Goal: Transaction & Acquisition: Download file/media

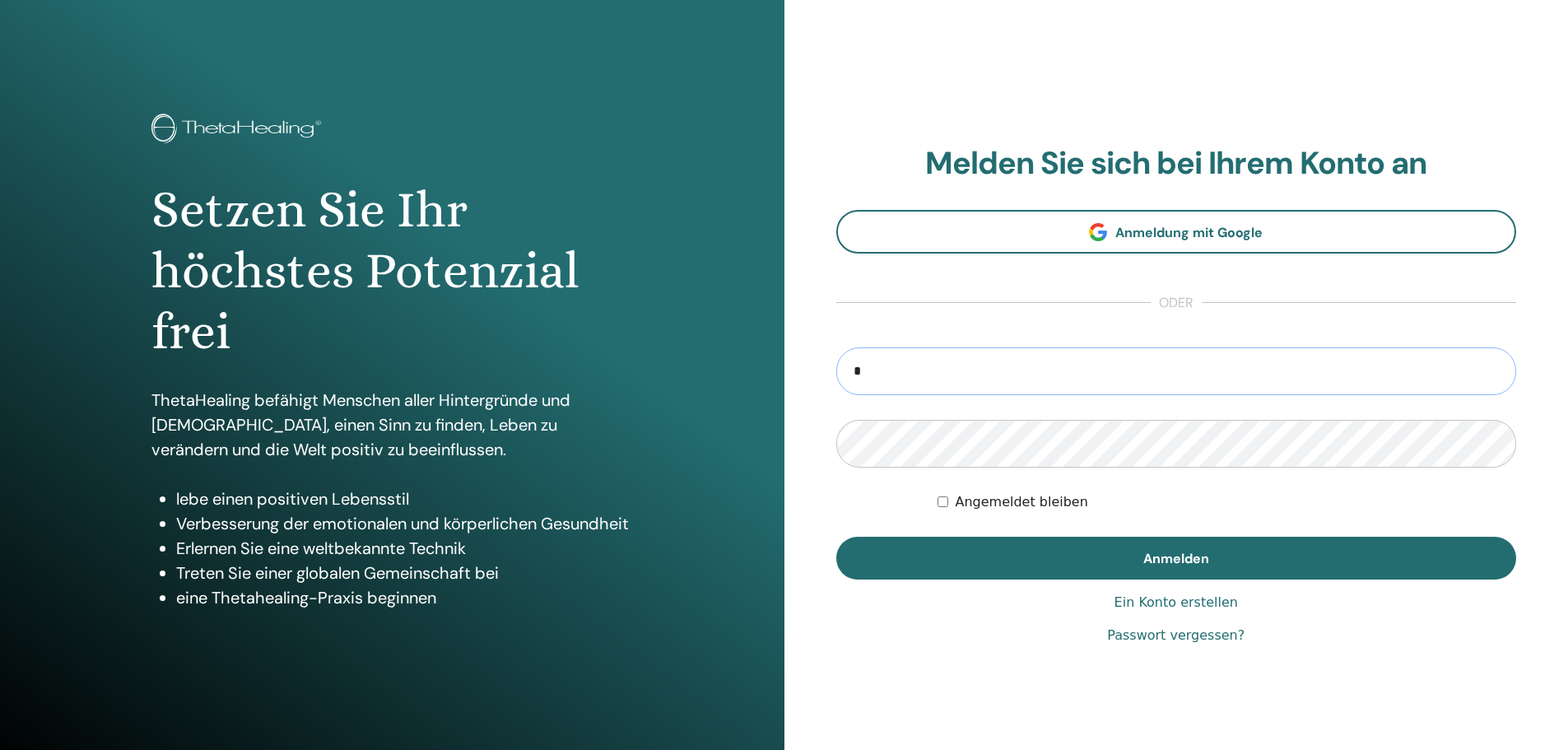
type input "**********"
click at [836, 537] on button "Anmelden" at bounding box center [1176, 558] width 681 height 42
type input "**********"
click at [836, 537] on button "Anmelden" at bounding box center [1176, 558] width 681 height 42
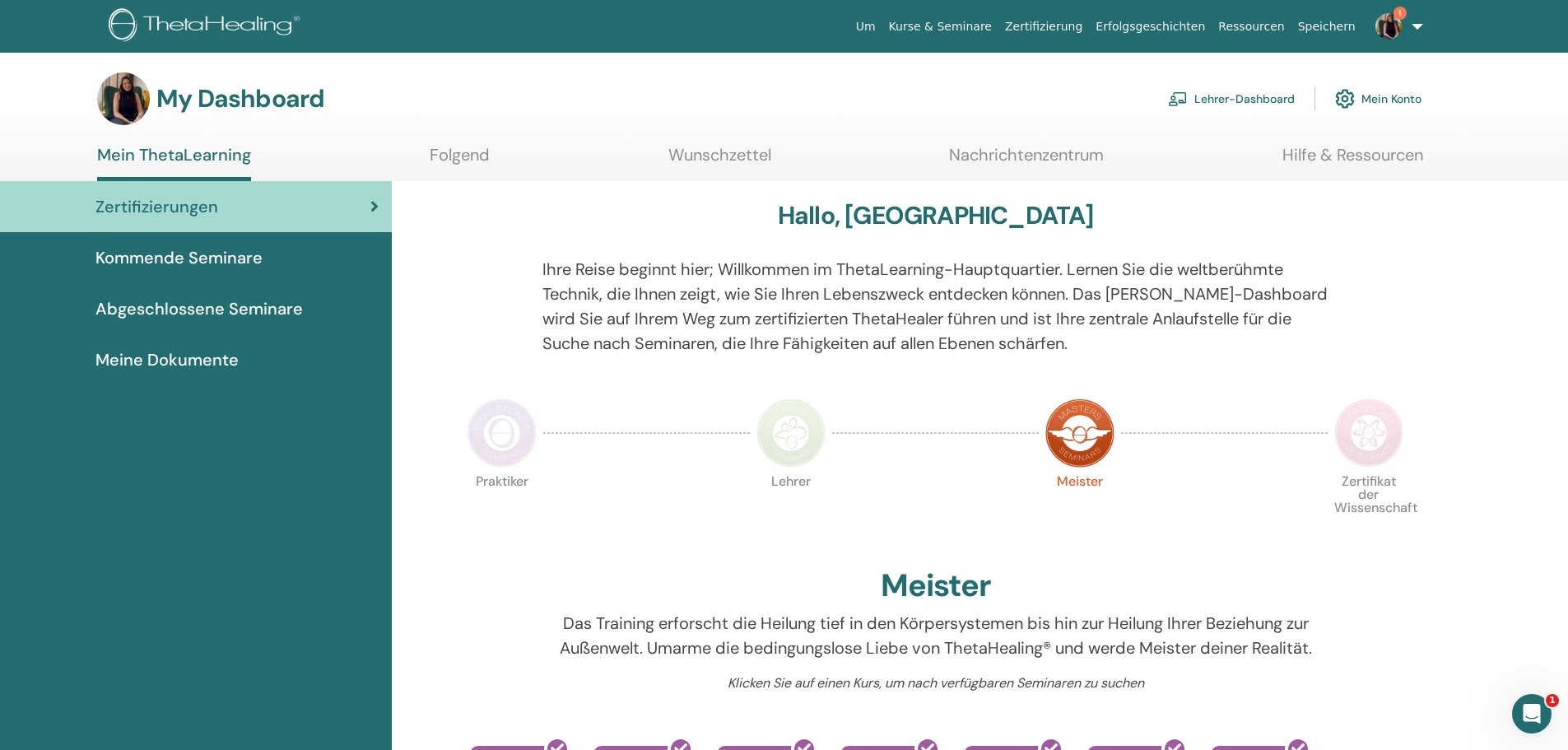
click at [157, 252] on span "Kommende Seminare" at bounding box center [179, 258] width 167 height 25
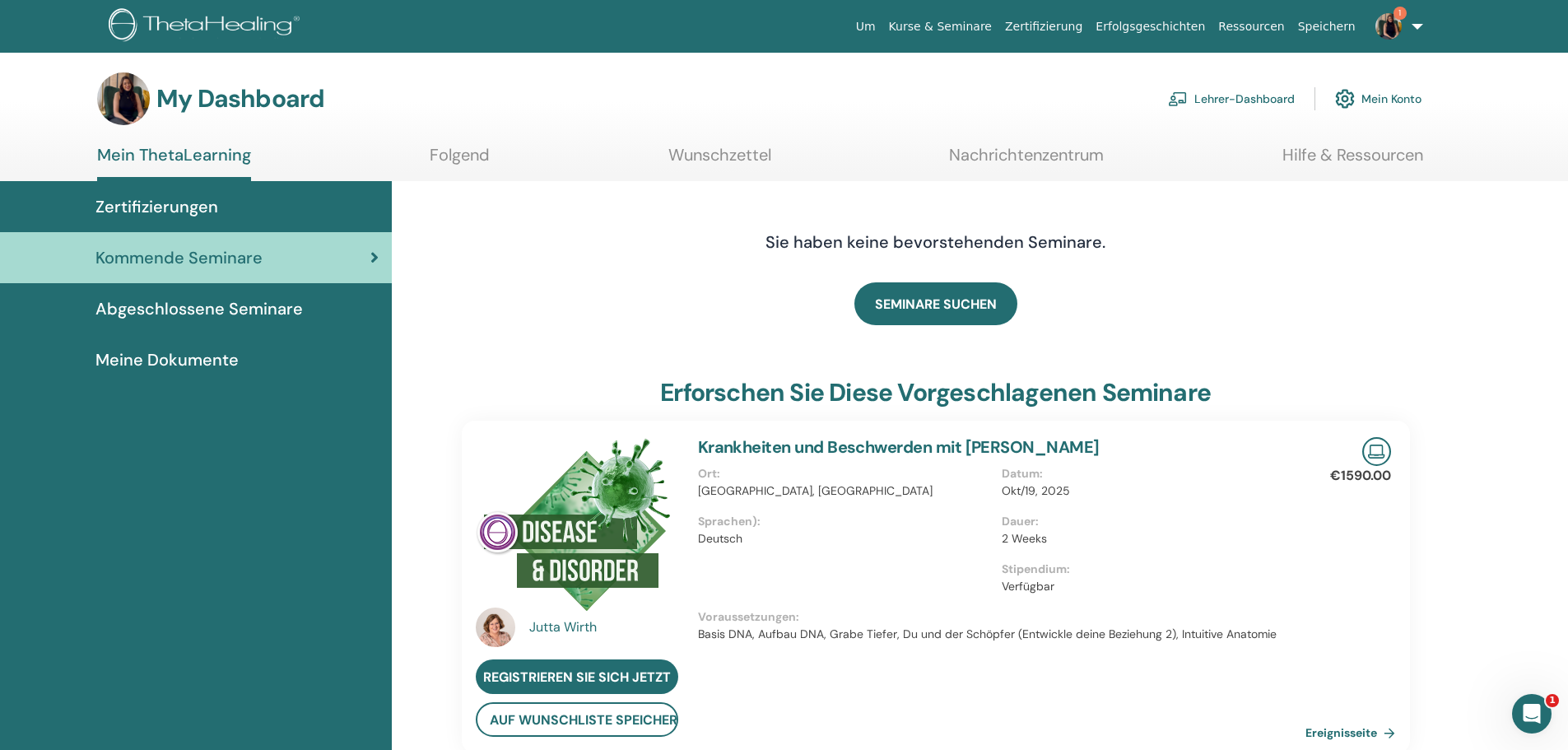
click at [153, 303] on span "Abgeschlossene Seminare" at bounding box center [199, 309] width 208 height 25
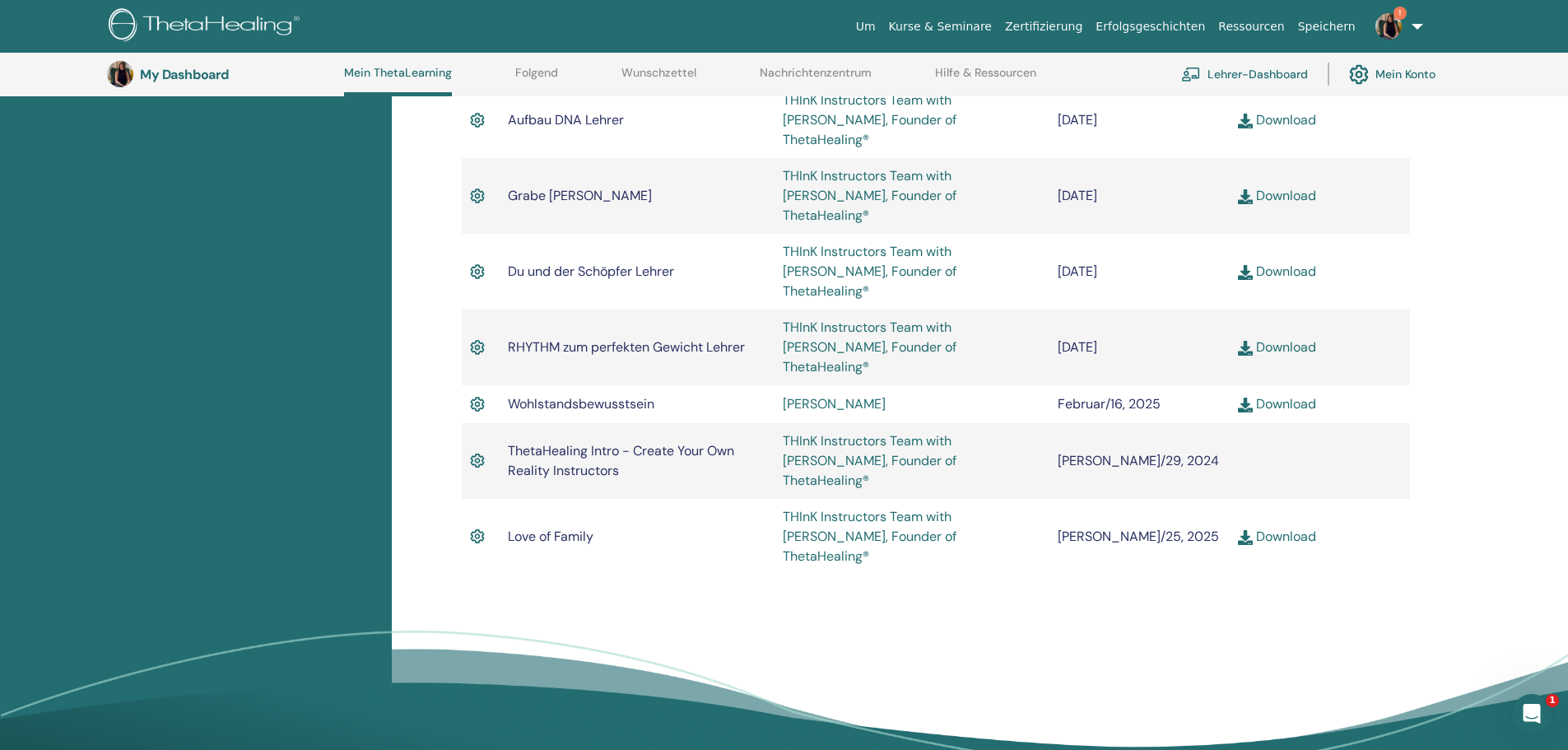
scroll to position [1113, 0]
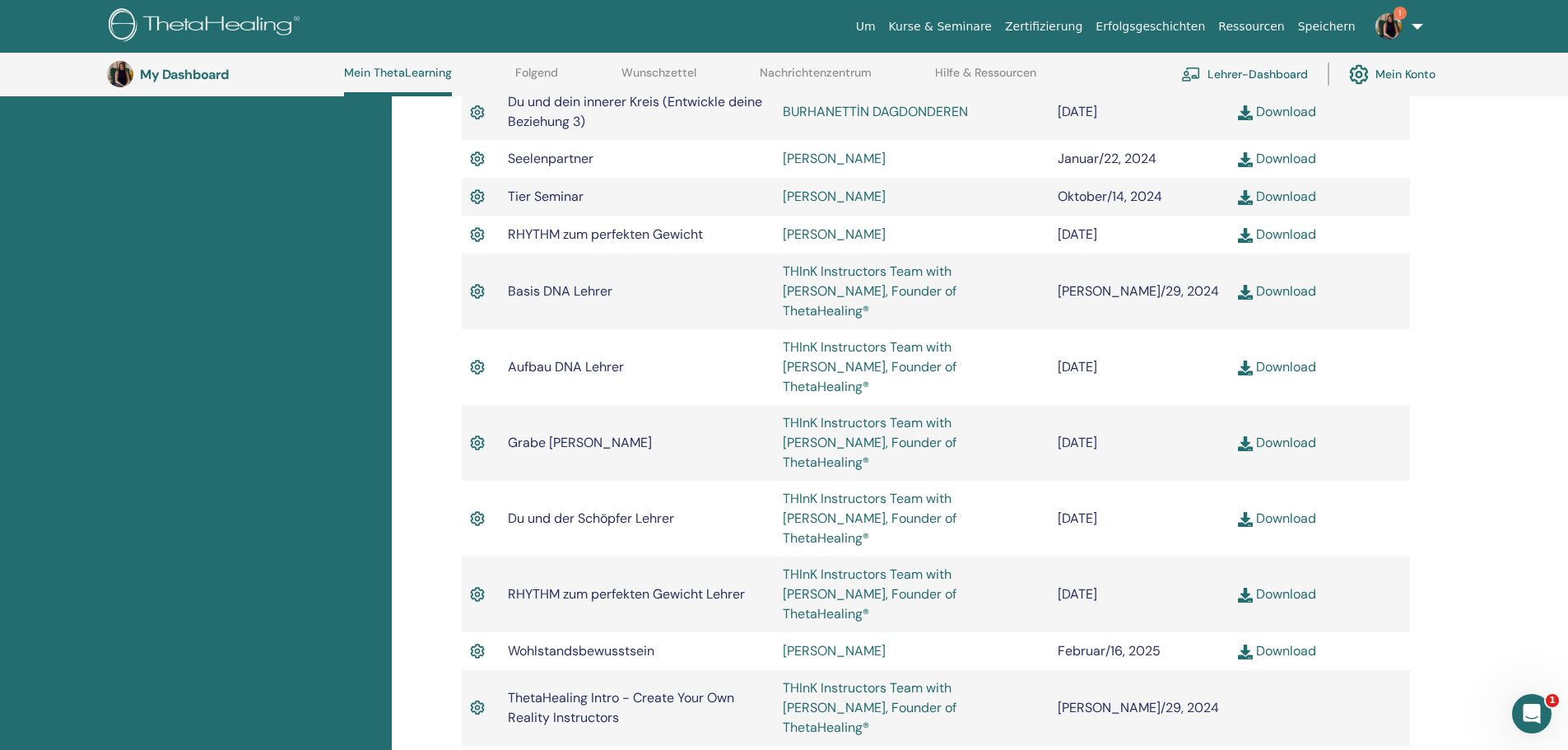
click at [1280, 585] on link "Download" at bounding box center [1277, 593] width 78 height 18
click at [1390, 18] on img at bounding box center [1389, 27] width 27 height 27
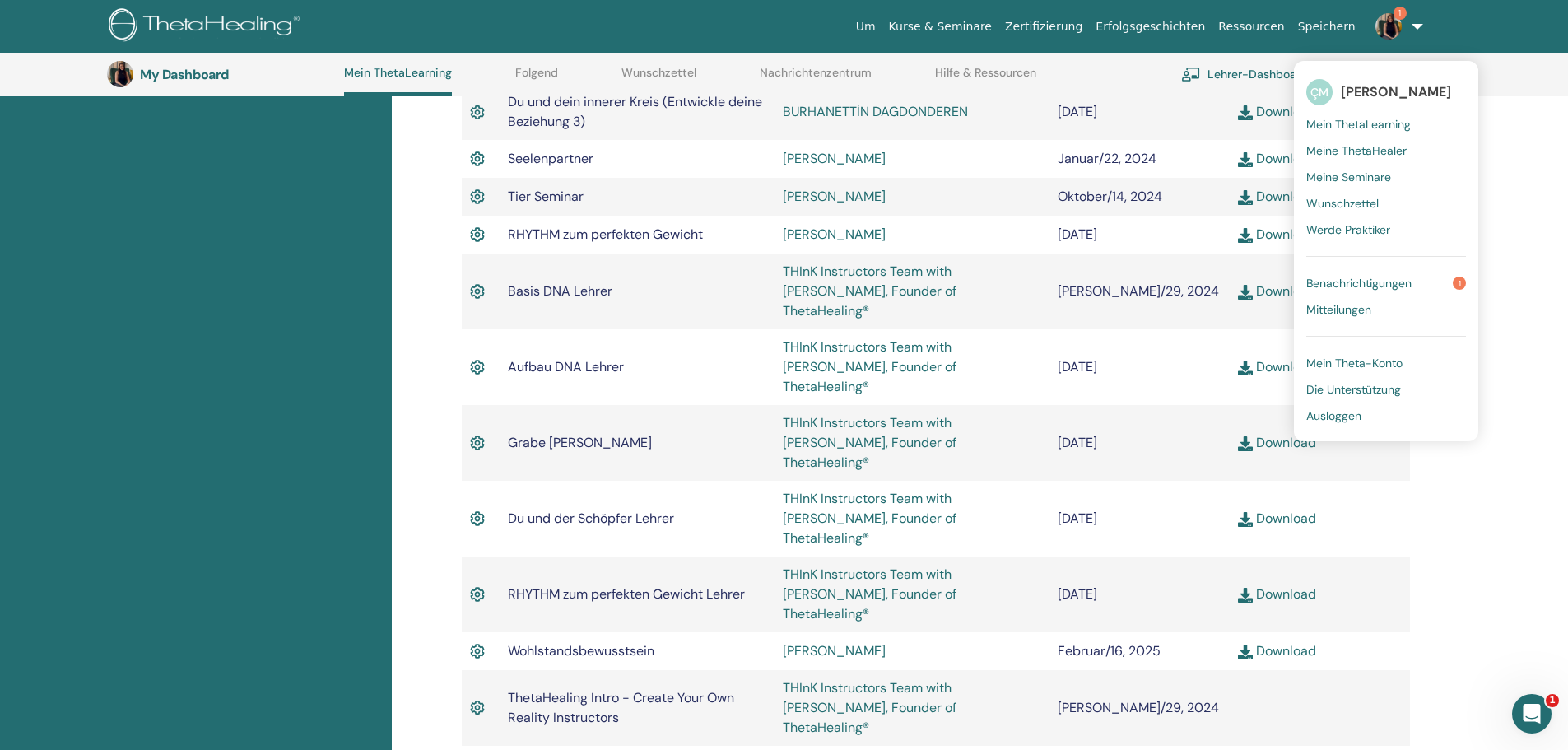
click at [1388, 272] on link "Benachrichtigungen 1" at bounding box center [1386, 283] width 160 height 27
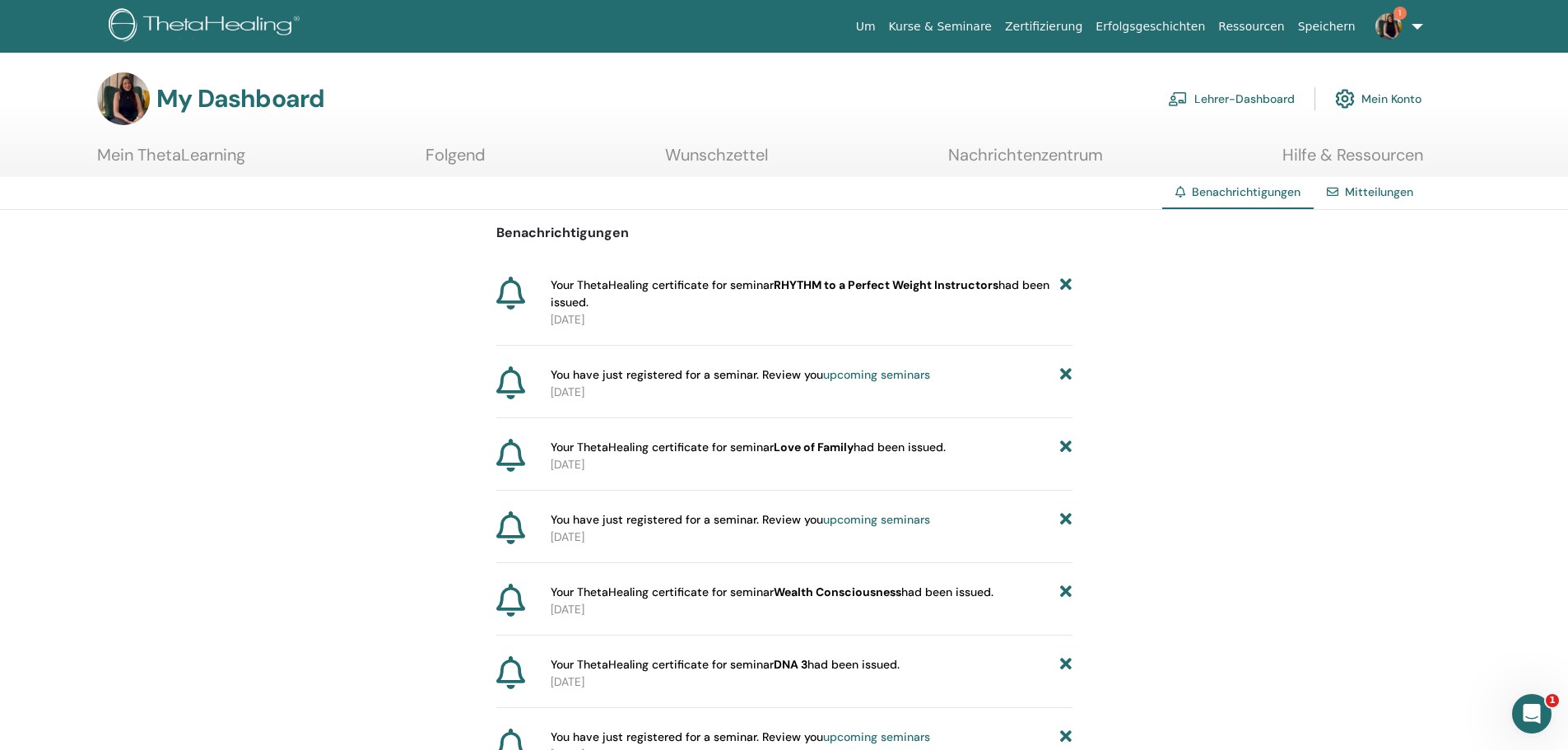
click at [197, 163] on link "Mein ThetaLearning" at bounding box center [172, 161] width 148 height 32
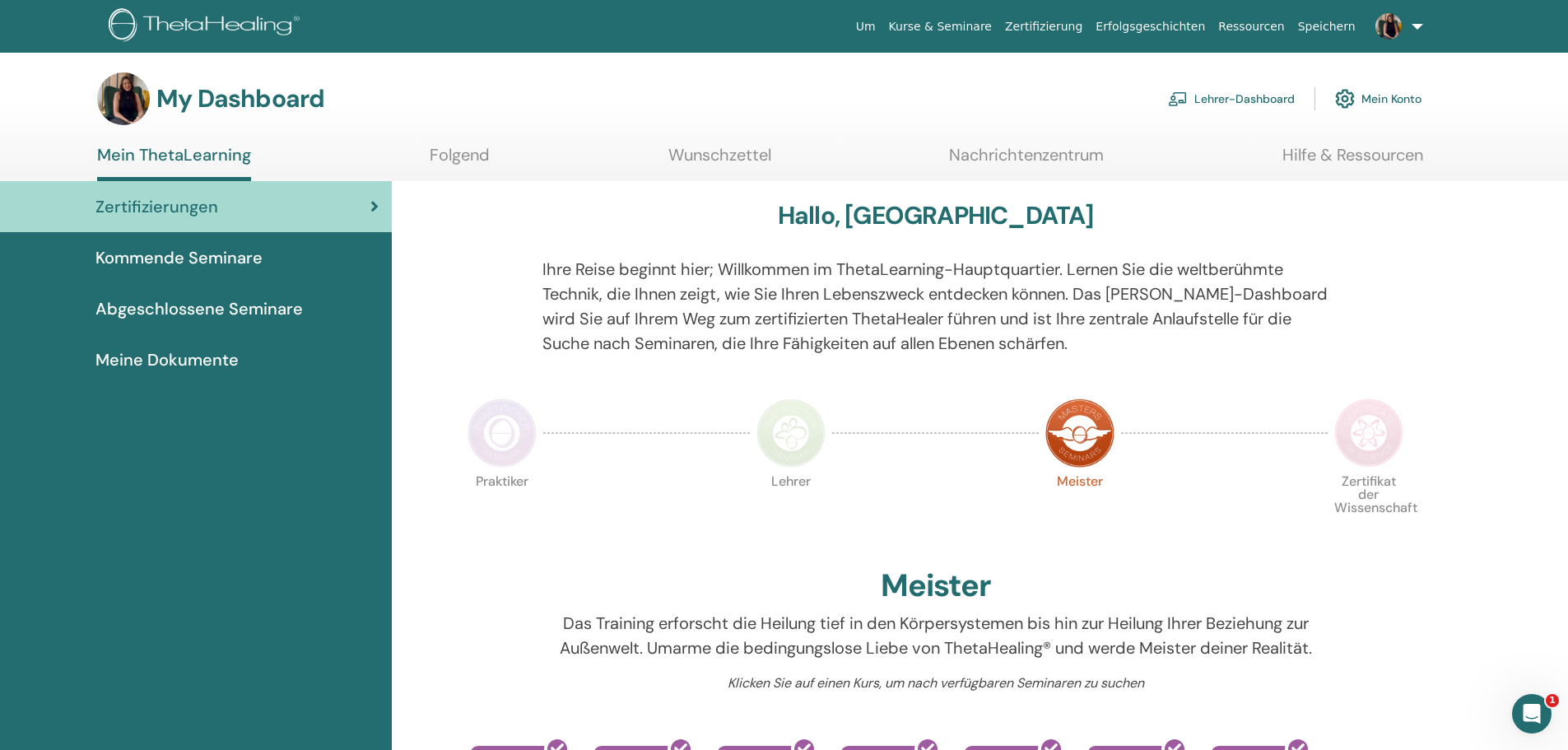
click at [170, 299] on span "Abgeschlossene Seminare" at bounding box center [199, 309] width 208 height 25
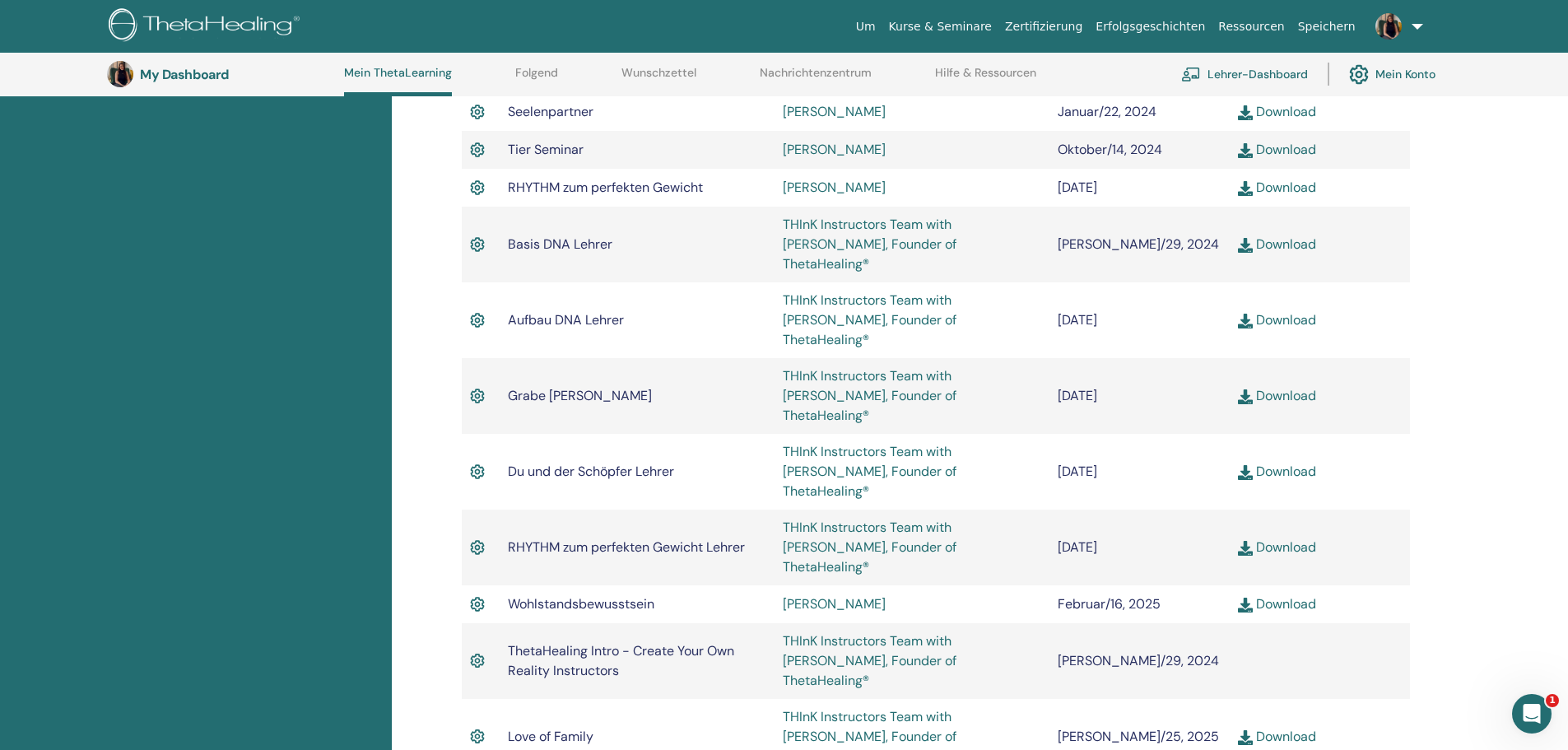
scroll to position [1278, 0]
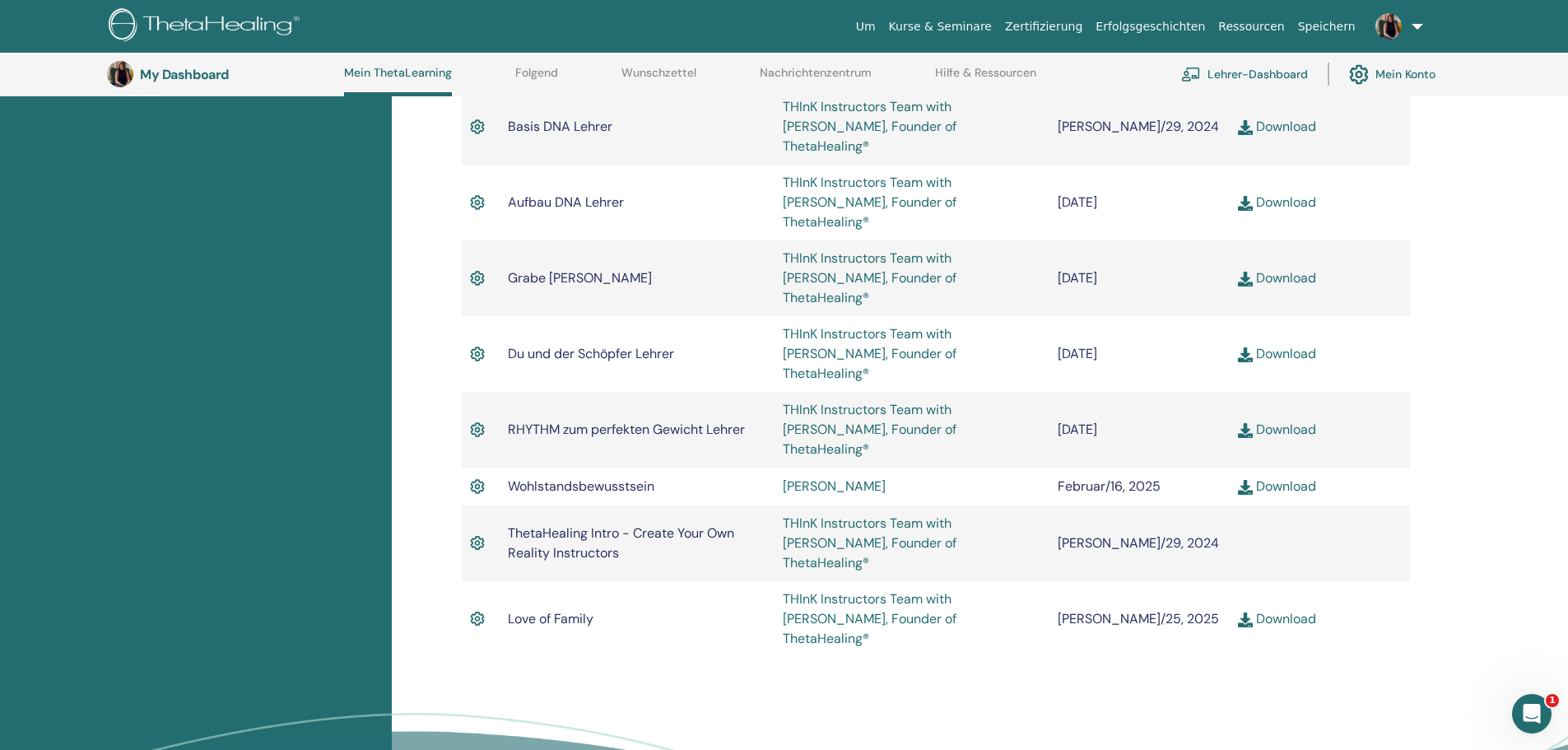
click at [1289, 421] on link "Download" at bounding box center [1277, 429] width 78 height 18
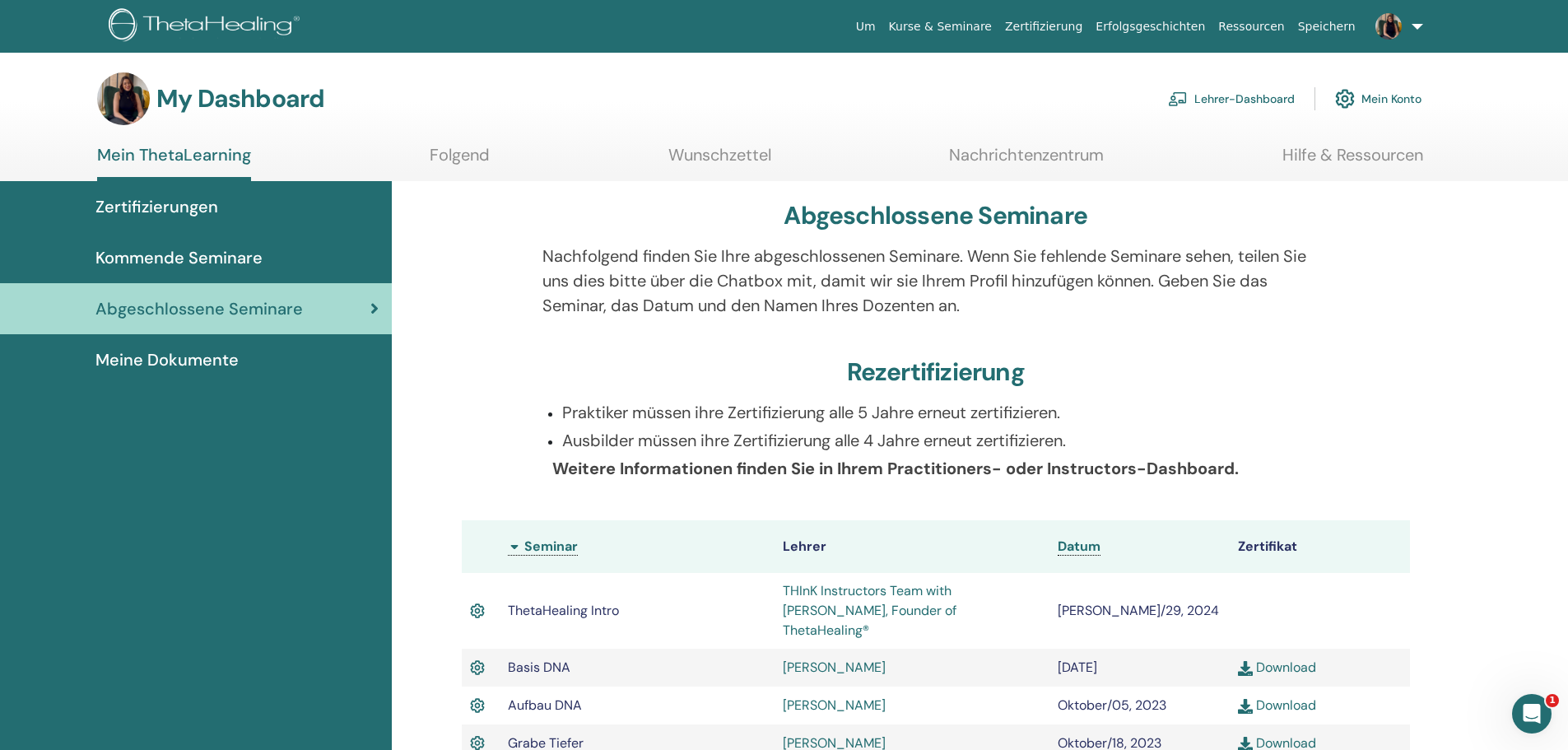
click at [162, 364] on span "Meine Dokumente" at bounding box center [168, 360] width 143 height 25
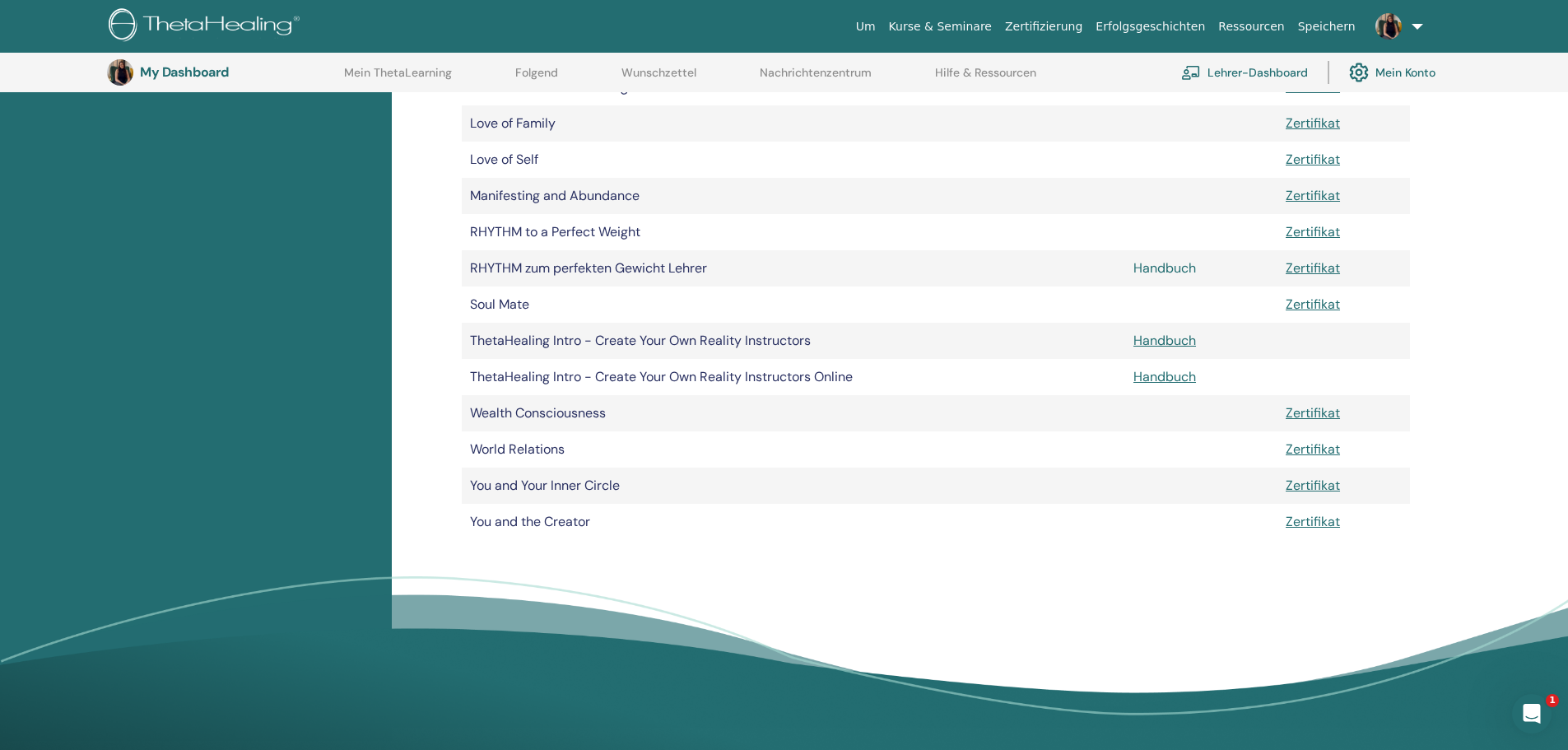
click at [1170, 268] on link "Handbuch" at bounding box center [1165, 268] width 63 height 18
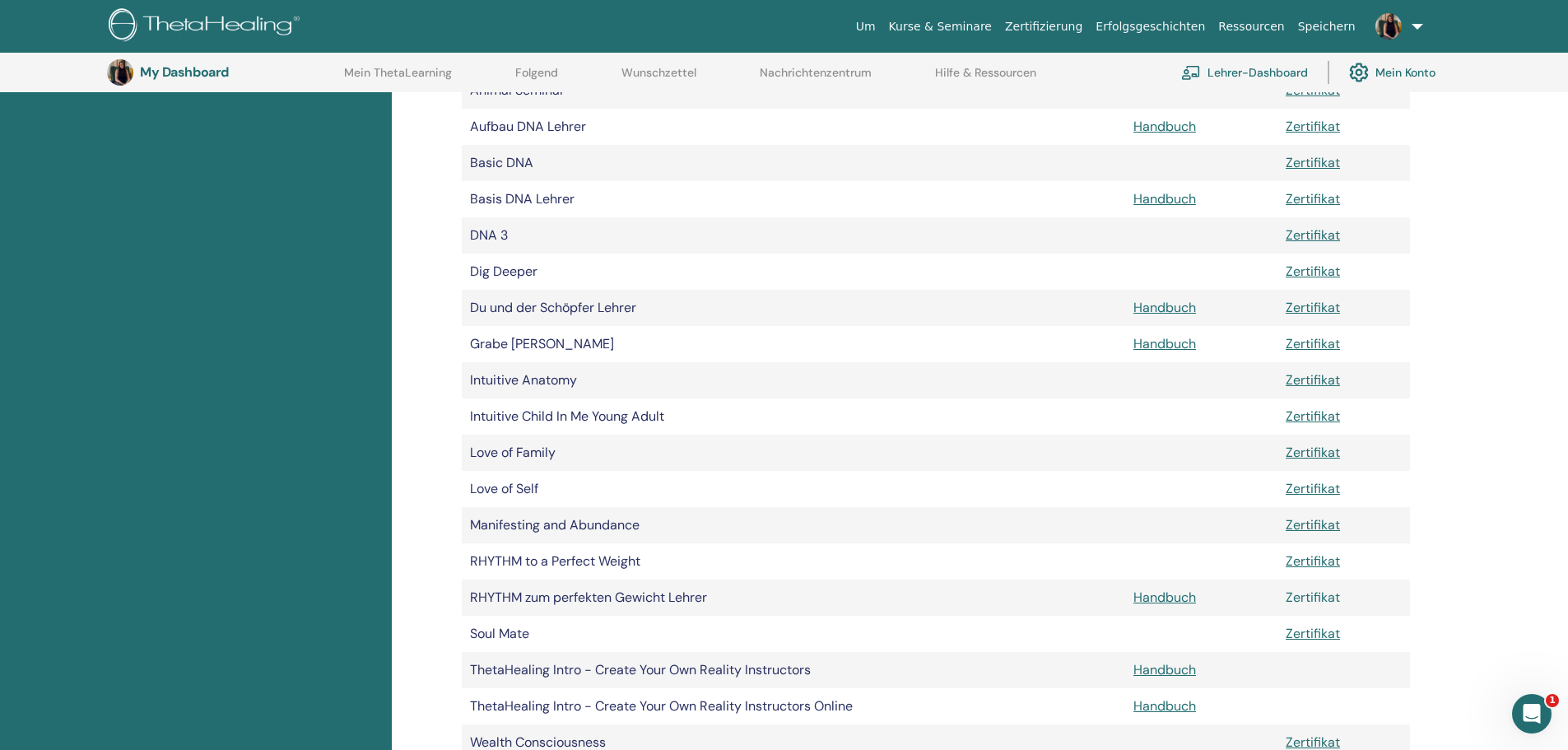
click at [1325, 596] on link "Zertifikat" at bounding box center [1313, 597] width 54 height 18
